Goal: Information Seeking & Learning: Learn about a topic

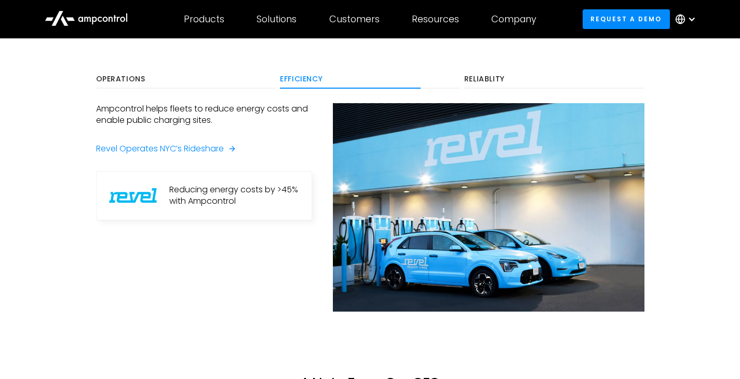
scroll to position [519, 0]
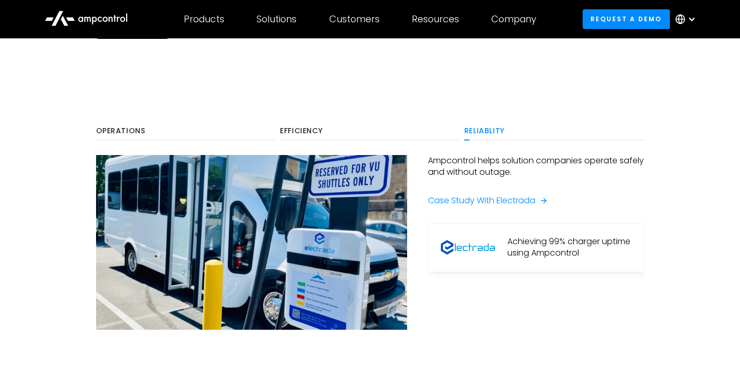
click at [129, 119] on section "Operations Efficiency Reliablity Ampcontrol helps companies charge electric tru…" at bounding box center [370, 253] width 740 height 347
click at [140, 132] on div "Operations" at bounding box center [186, 131] width 180 height 9
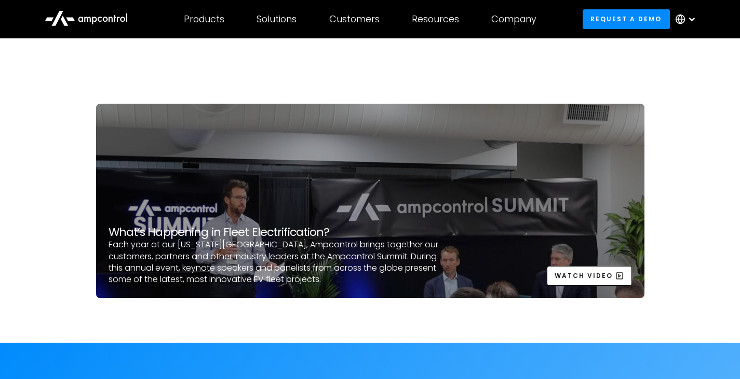
scroll to position [3115, 0]
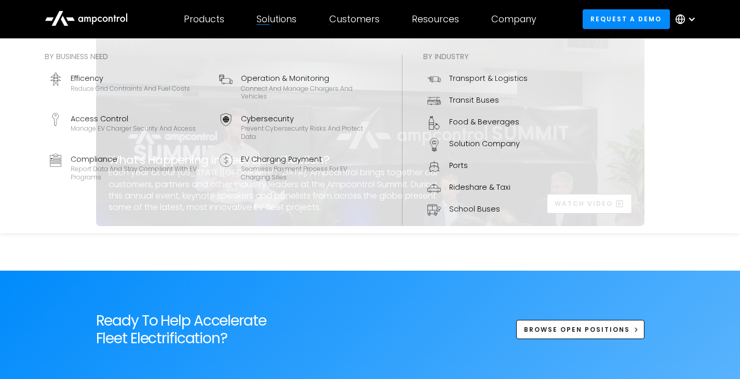
click at [287, 19] on div "Solutions" at bounding box center [276, 18] width 40 height 11
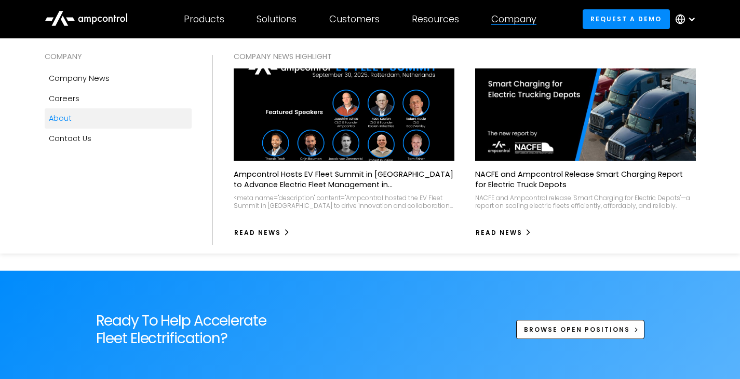
click at [507, 21] on div "Company" at bounding box center [513, 18] width 45 height 11
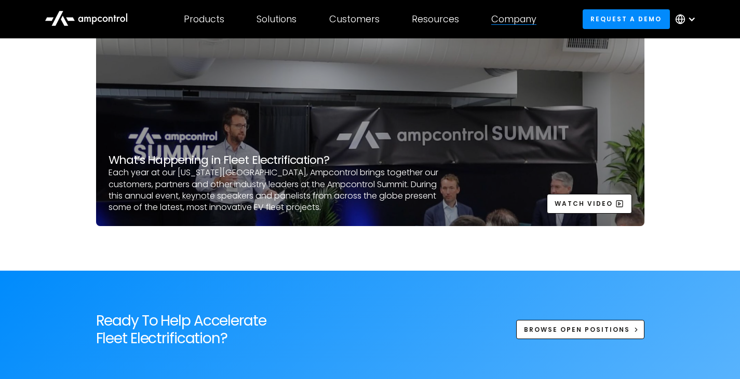
click at [507, 21] on div "Company" at bounding box center [513, 18] width 45 height 11
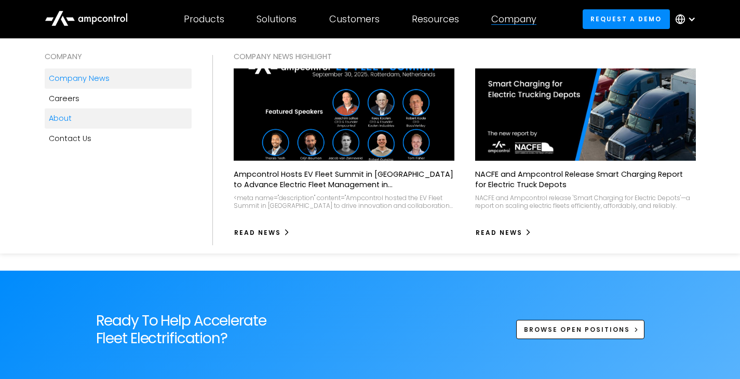
click at [134, 81] on link "Company news" at bounding box center [118, 79] width 147 height 20
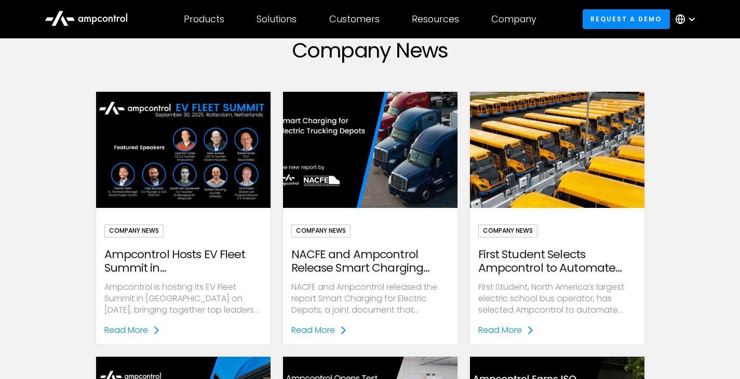
scroll to position [104, 0]
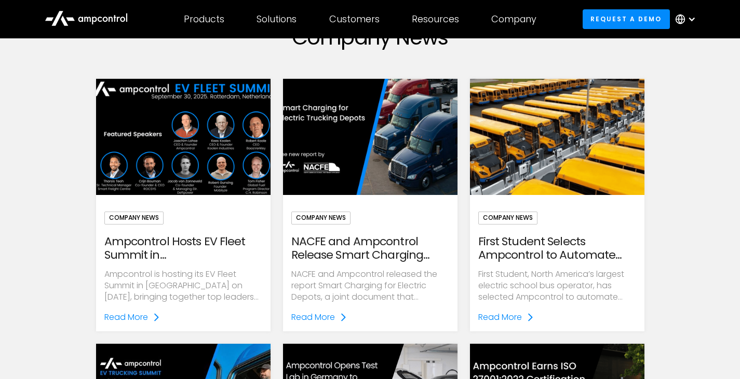
click at [161, 163] on img at bounding box center [183, 138] width 200 height 134
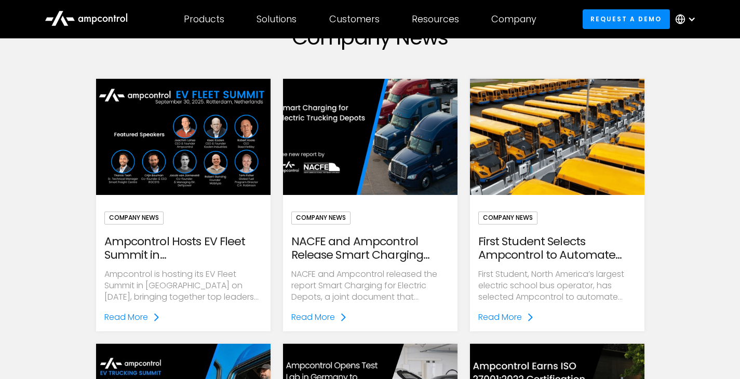
scroll to position [0, 0]
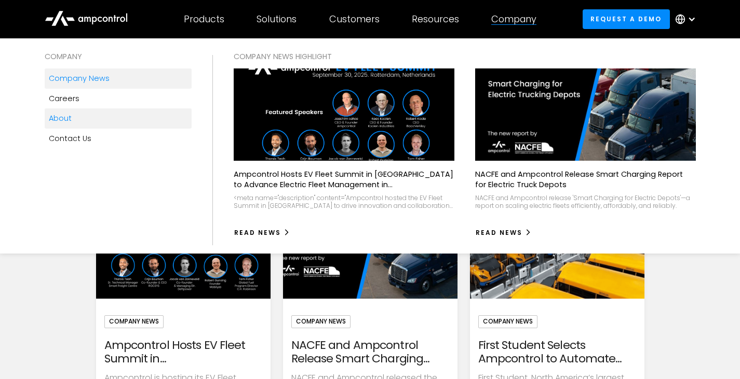
click at [96, 123] on link "About" at bounding box center [118, 118] width 147 height 20
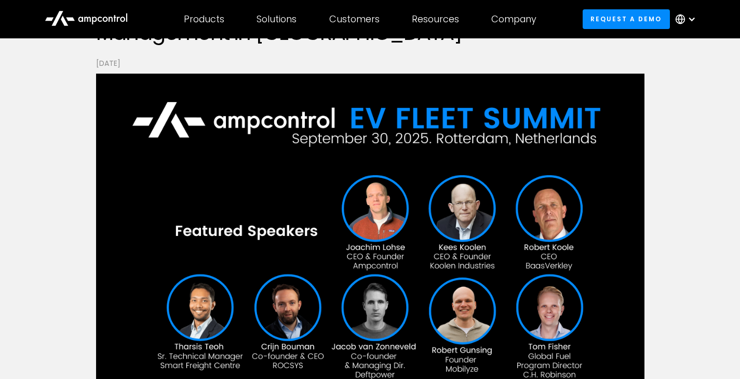
scroll to position [156, 0]
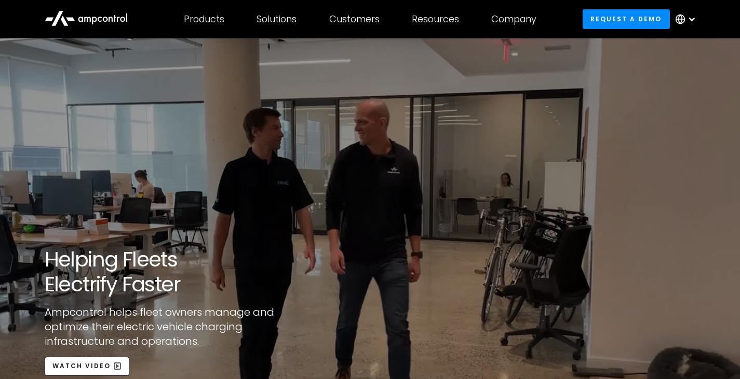
scroll to position [260, 0]
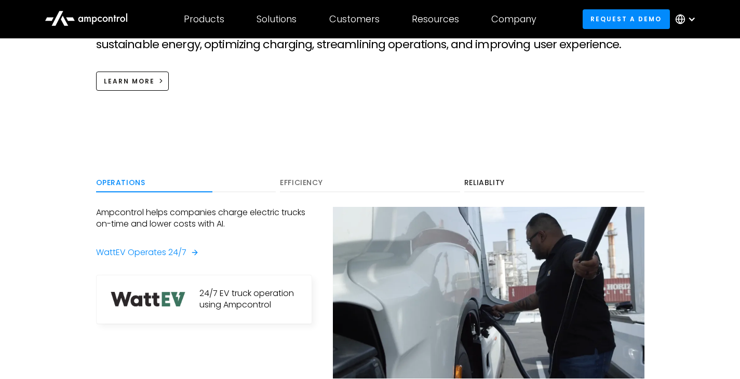
click at [318, 179] on div "Efficiency" at bounding box center [370, 183] width 180 height 9
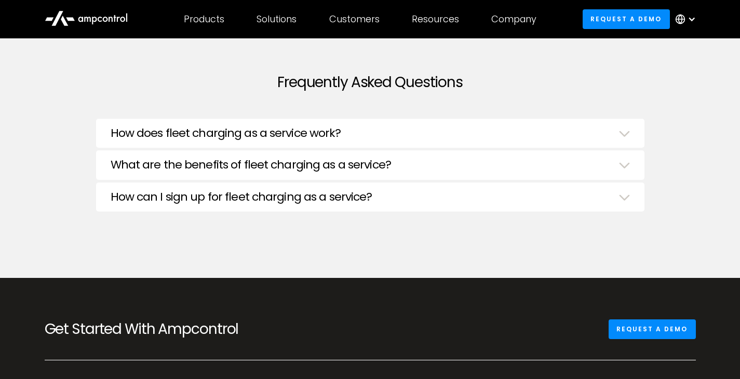
scroll to position [3478, 0]
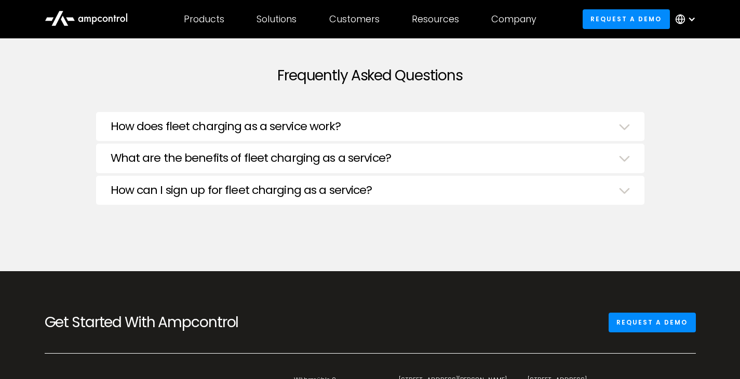
click at [349, 125] on div "How does fleet charging as a service work?" at bounding box center [370, 128] width 519 height 16
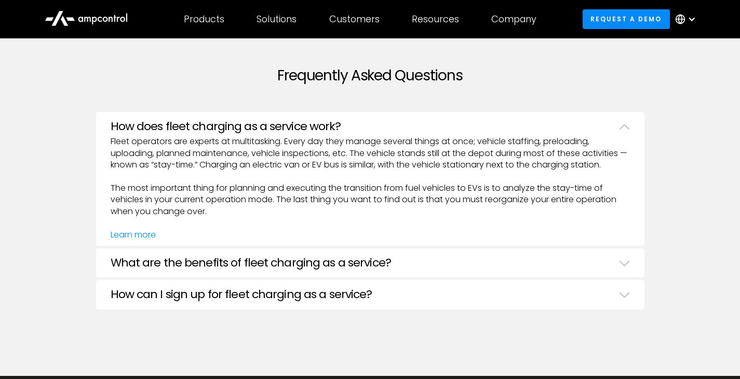
scroll to position [3530, 0]
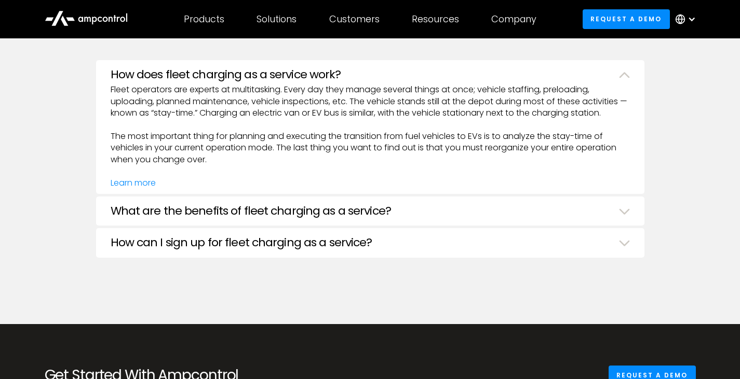
click at [356, 205] on h3 "What are the benefits of fleet charging as a service?" at bounding box center [251, 211] width 280 height 13
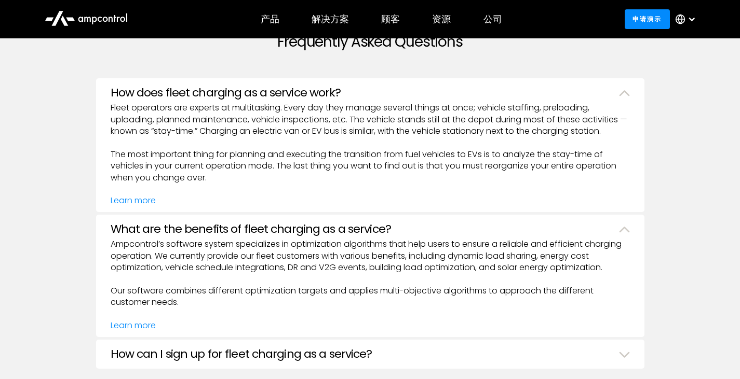
scroll to position [3527, 0]
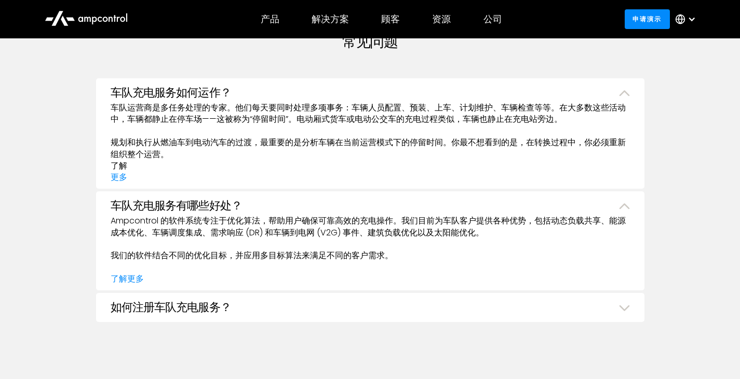
click at [323, 301] on div "如何注册车队充电服务？" at bounding box center [370, 309] width 519 height 16
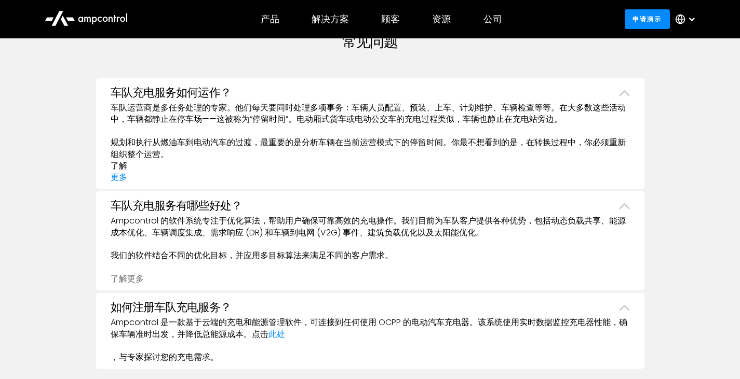
click at [134, 273] on font "了解更多" at bounding box center [127, 279] width 33 height 12
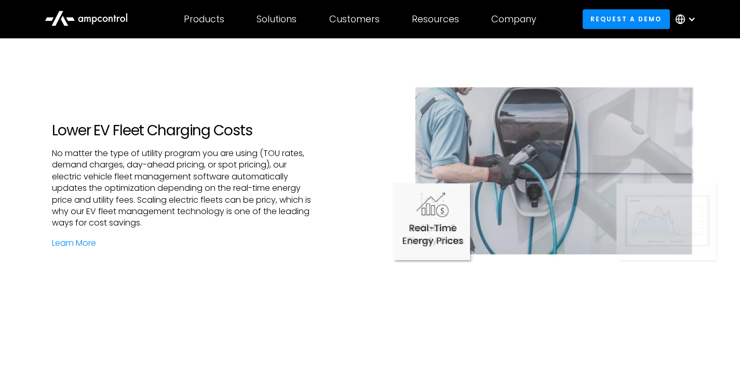
scroll to position [1350, 0]
